Goal: Understand process/instructions: Learn about a topic

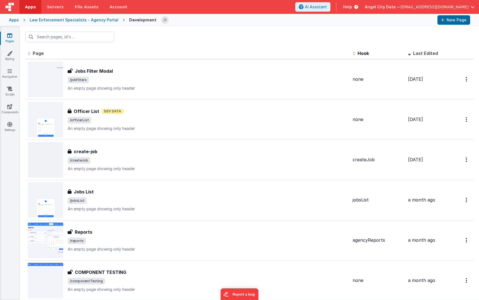
click at [14, 19] on div "Apps" at bounding box center [14, 20] width 10 height 6
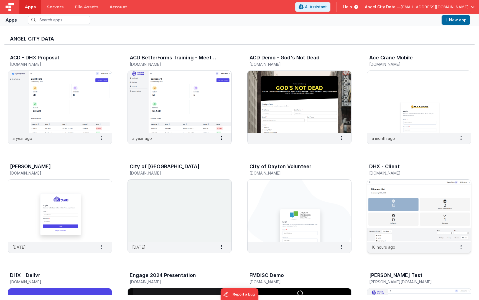
click at [372, 189] on img at bounding box center [419, 210] width 104 height 62
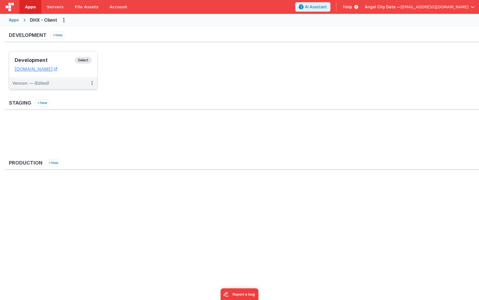
click at [61, 58] on h3 "Development" at bounding box center [45, 60] width 60 height 6
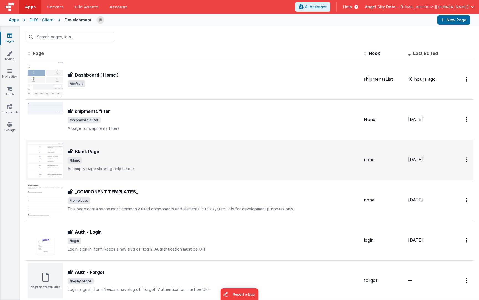
click at [83, 153] on h3 "Blank Page" at bounding box center [87, 151] width 24 height 7
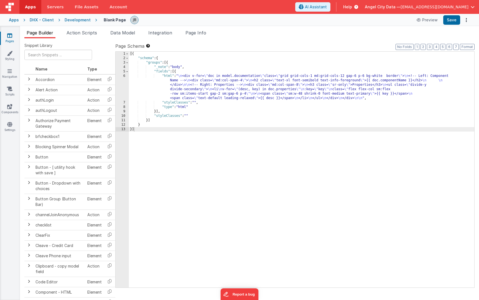
click at [121, 90] on div "6" at bounding box center [122, 87] width 13 height 27
click at [124, 85] on div "6" at bounding box center [122, 87] width 13 height 27
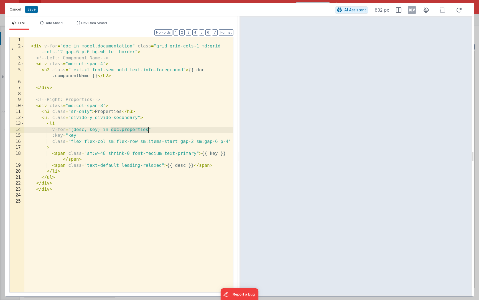
drag, startPoint x: 112, startPoint y: 130, endPoint x: 147, endPoint y: 131, distance: 34.9
click at [147, 131] on div "< div v-for = "doc in model.documentation" class = "grid grid-cols-1 md:grid -c…" at bounding box center [128, 170] width 209 height 267
click at [50, 25] on span "Data Model" at bounding box center [54, 23] width 19 height 4
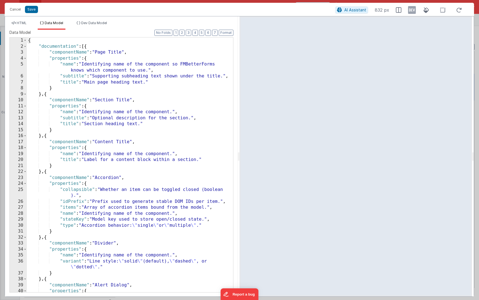
click at [58, 52] on div "{ "documentation" : [{ "componentName" : "Page Title" , "properties" : { "name"…" at bounding box center [130, 173] width 206 height 272
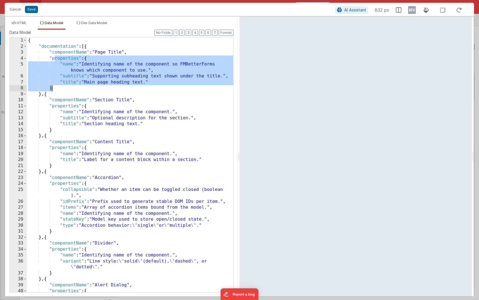
drag, startPoint x: 55, startPoint y: 58, endPoint x: 73, endPoint y: 86, distance: 33.6
click at [73, 86] on div "{ "documentation" : [{ "componentName" : "Page Title" , "properties" : { "name"…" at bounding box center [130, 173] width 206 height 272
click at [67, 57] on div "{ "documentation" : [{ "componentName" : "Page Title" , "properties" : { "name"…" at bounding box center [130, 173] width 206 height 272
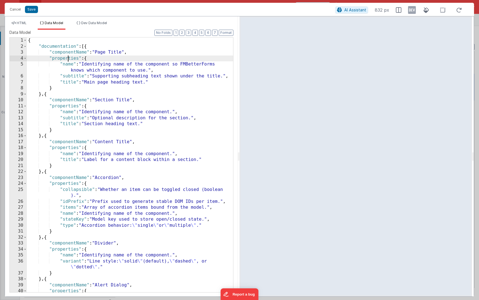
click at [66, 62] on div "{ "documentation" : [{ "componentName" : "Page Title" , "properties" : { "name"…" at bounding box center [130, 173] width 206 height 272
click at [61, 58] on div "{ "documentation" : [{ "componentName" : "Page Title" , "properties" : { "name"…" at bounding box center [130, 173] width 206 height 272
click at [63, 53] on div "{ "documentation" : [{ "componentName" : "Page Title" , "properties" : { "name"…" at bounding box center [130, 173] width 206 height 272
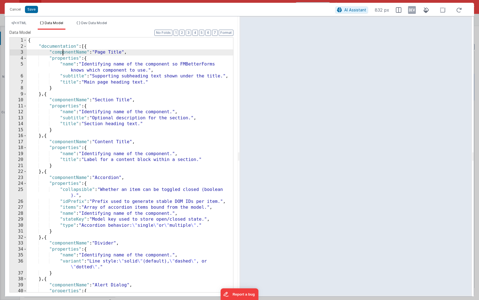
click at [63, 53] on div "{ "documentation" : [{ "componentName" : "Page Title" , "properties" : { "name"…" at bounding box center [130, 173] width 206 height 272
click at [63, 58] on div "{ "documentation" : [{ "componentName" : "Page Title" , "properties" : { "name"…" at bounding box center [130, 173] width 206 height 272
